Goal: Task Accomplishment & Management: Manage account settings

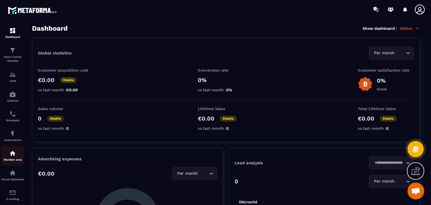
click at [12, 160] on p "Member area" at bounding box center [12, 159] width 22 height 3
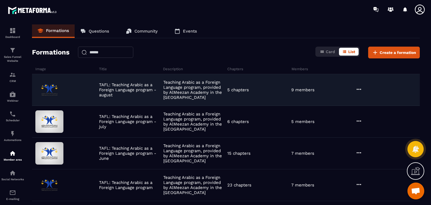
click at [356, 87] on icon at bounding box center [359, 89] width 7 height 7
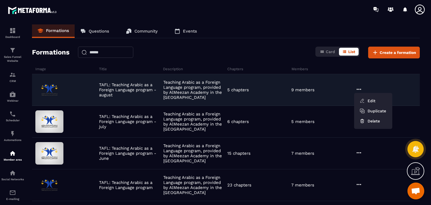
click at [261, 81] on div "TAFL: Teaching Arabic as a Foreign Language program - august Teaching Arabic as…" at bounding box center [226, 90] width 388 height 32
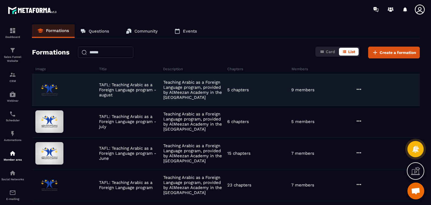
click at [359, 89] on icon at bounding box center [359, 89] width 4 height 1
click at [371, 101] on button "Edit" at bounding box center [374, 101] width 34 height 10
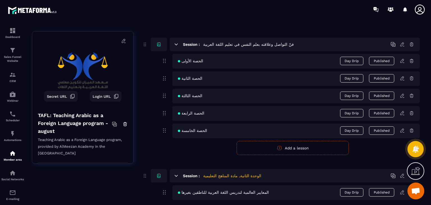
scroll to position [281, 0]
